Goal: Check status: Check status

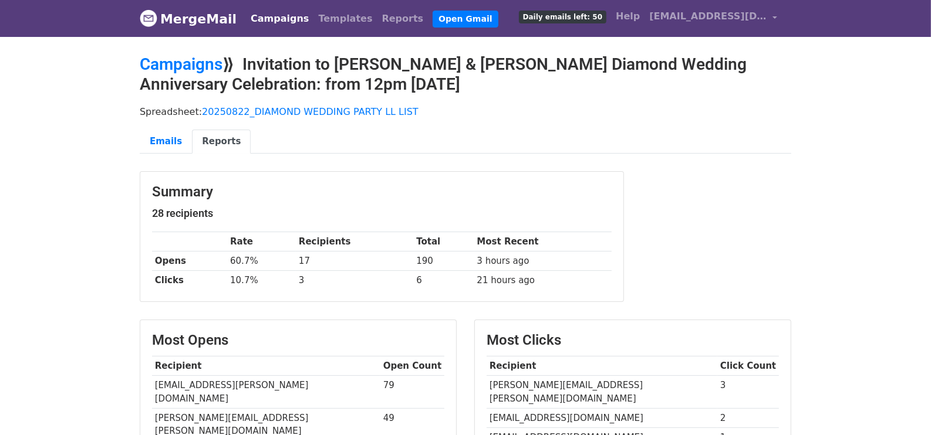
click at [721, 225] on div "Summary 28 recipients Rate Recipients Total Most Recent Opens 60.7% 17 190 3 ho…" at bounding box center [465, 242] width 669 height 143
click at [154, 137] on link "Emails" at bounding box center [166, 142] width 52 height 24
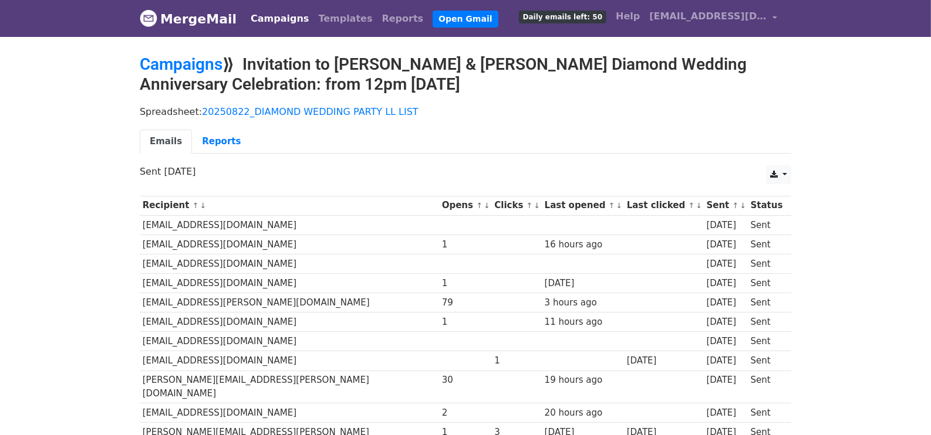
click at [533, 123] on div "Spreadsheet: 20250822_DIAMOND WEDDING PARTY LL LIST Emails Reports" at bounding box center [465, 133] width 669 height 66
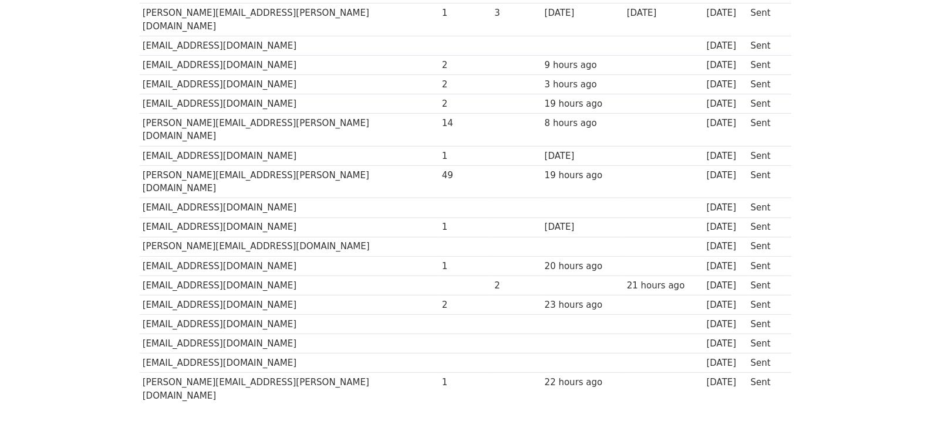
scroll to position [420, 0]
